Goal: Task Accomplishment & Management: Use online tool/utility

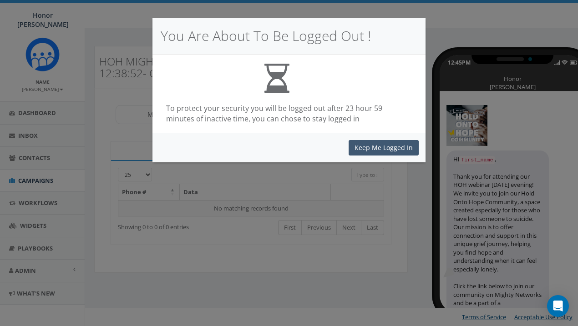
click at [385, 144] on button "Keep Me Logged In" at bounding box center [383, 147] width 70 height 15
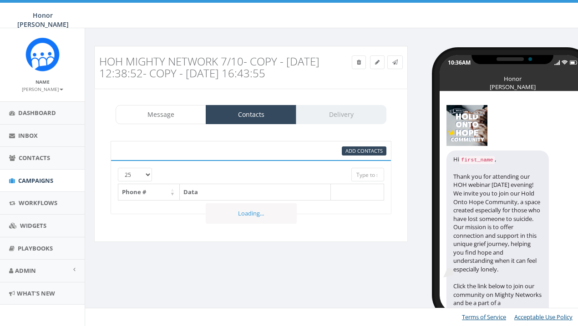
select select
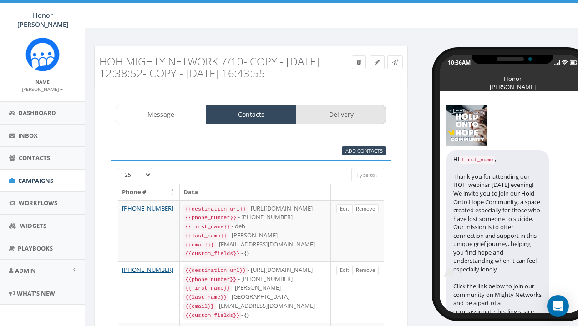
click at [335, 118] on link "Delivery" at bounding box center [341, 114] width 91 height 19
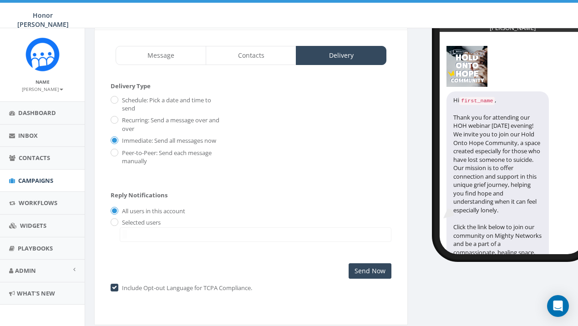
scroll to position [64, 0]
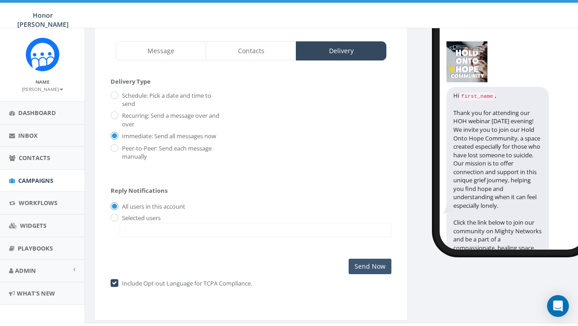
click at [370, 261] on input "Send Now" at bounding box center [369, 266] width 43 height 15
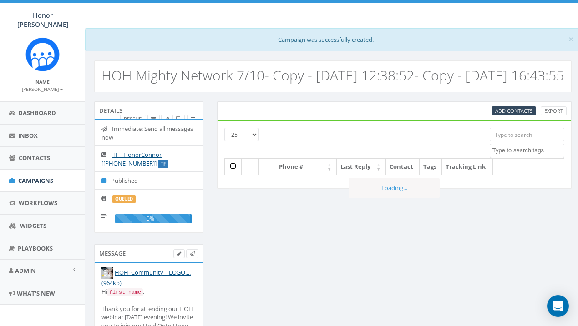
select select
